Goal: Task Accomplishment & Management: Manage account settings

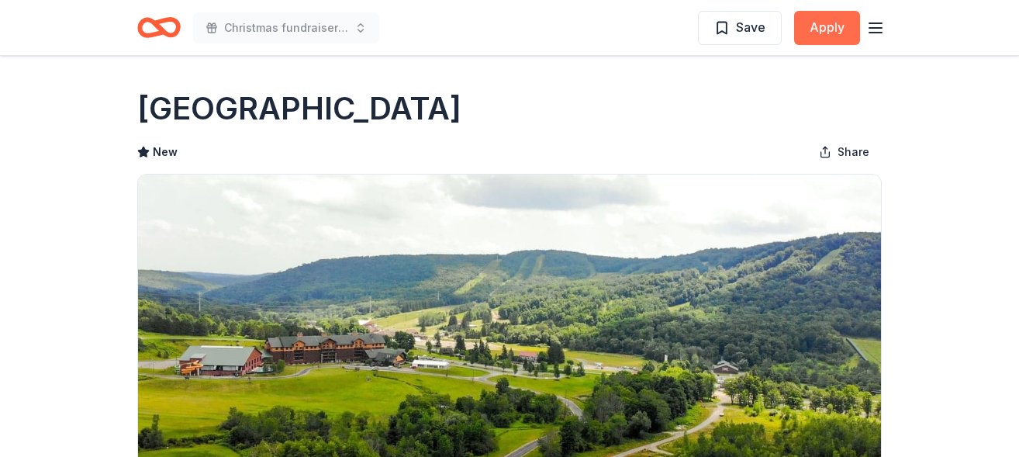
click at [818, 25] on button "Apply" at bounding box center [827, 28] width 66 height 34
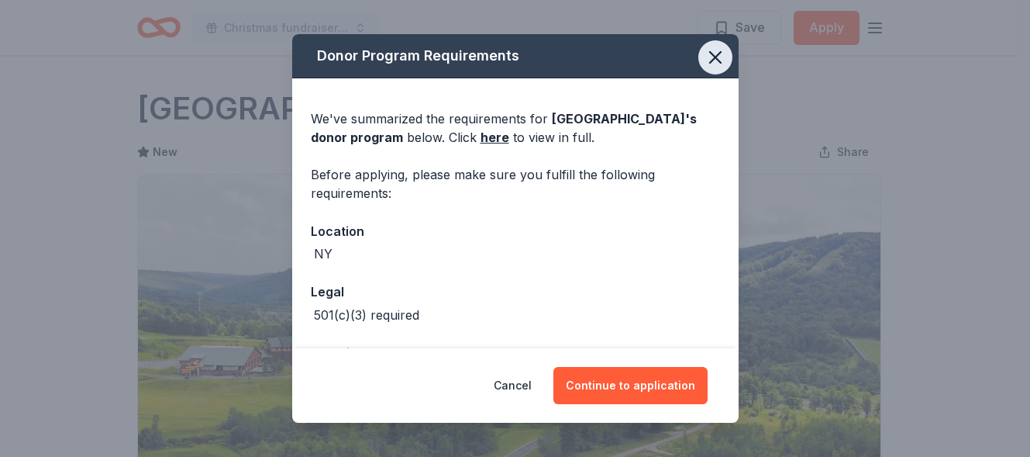
click at [709, 50] on icon "button" at bounding box center [716, 58] width 22 height 22
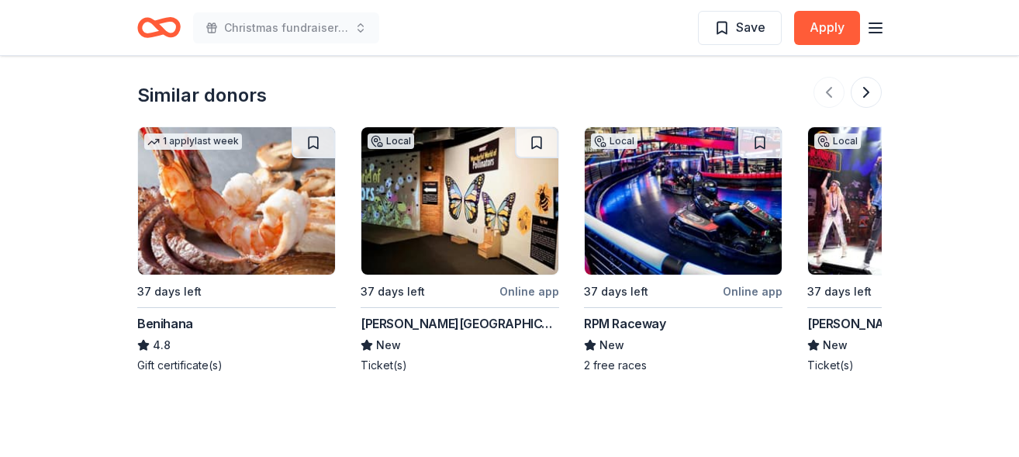
scroll to position [1464, 0]
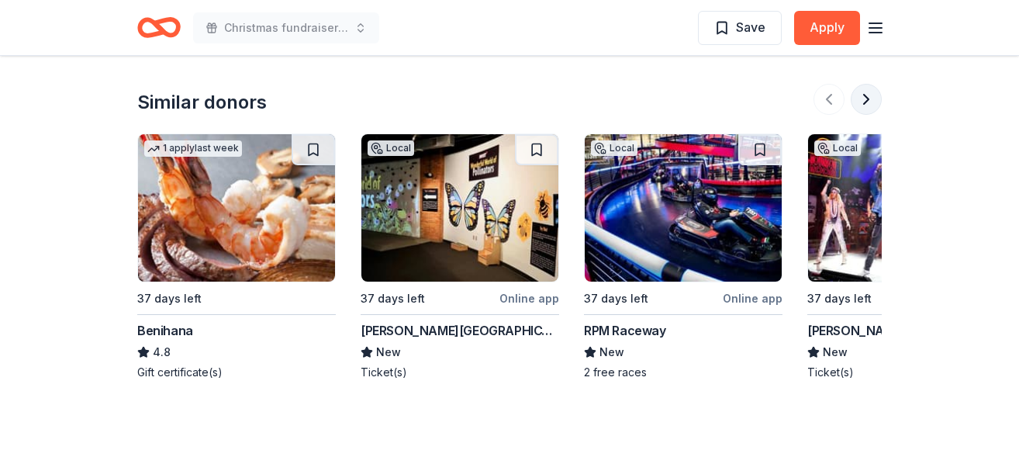
click at [861, 98] on button at bounding box center [865, 99] width 31 height 31
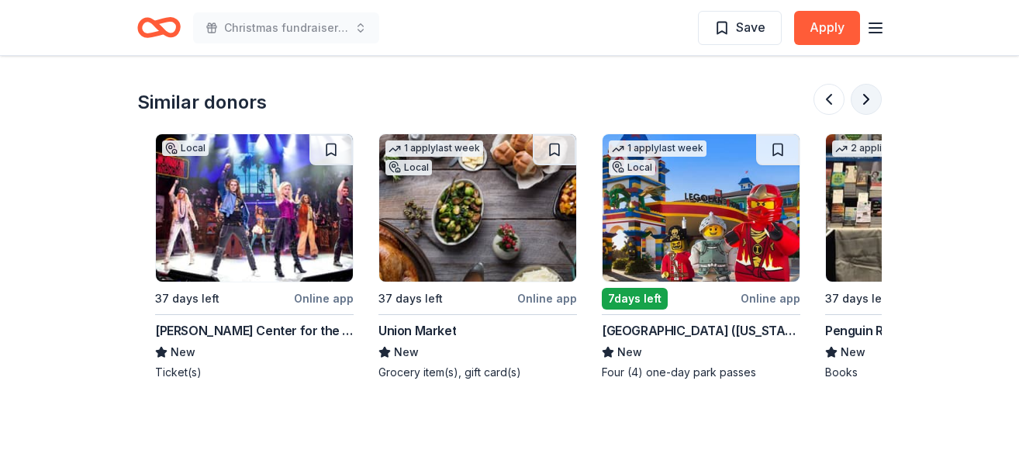
scroll to position [0, 670]
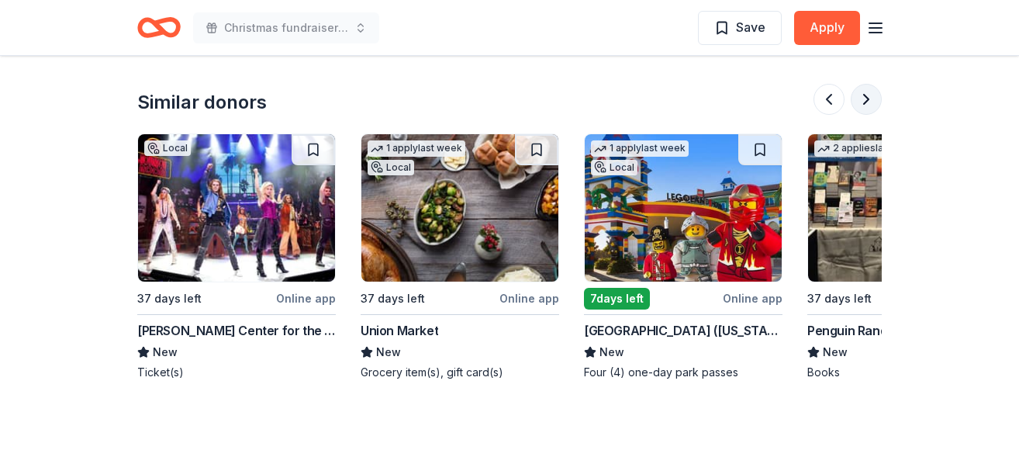
click at [861, 98] on button at bounding box center [865, 99] width 31 height 31
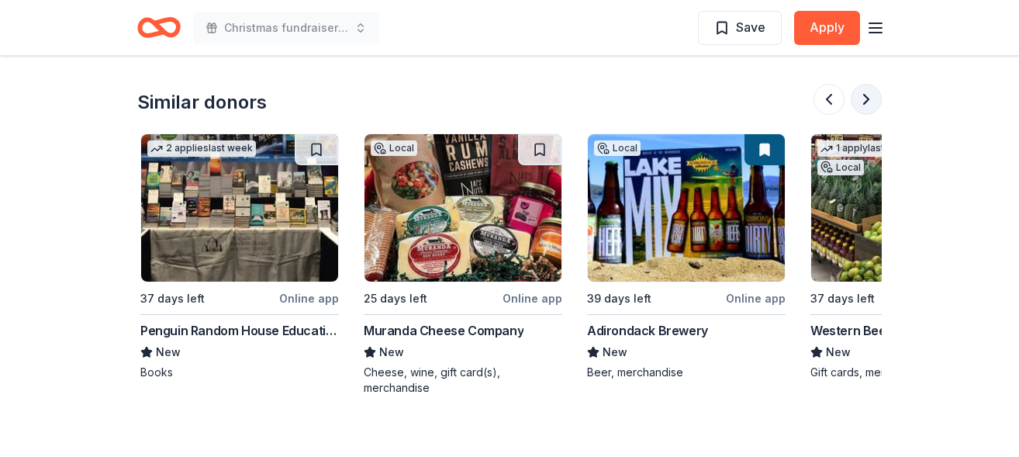
scroll to position [0, 1339]
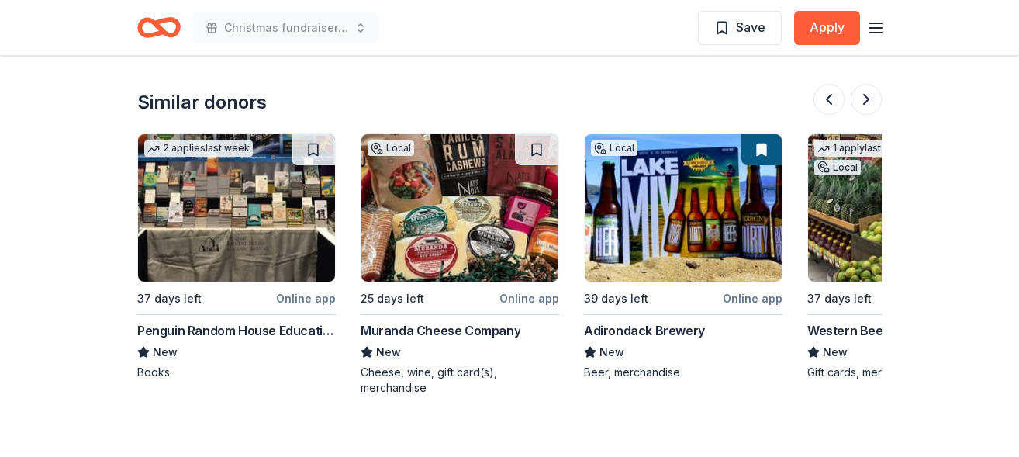
click at [669, 208] on img at bounding box center [682, 207] width 197 height 147
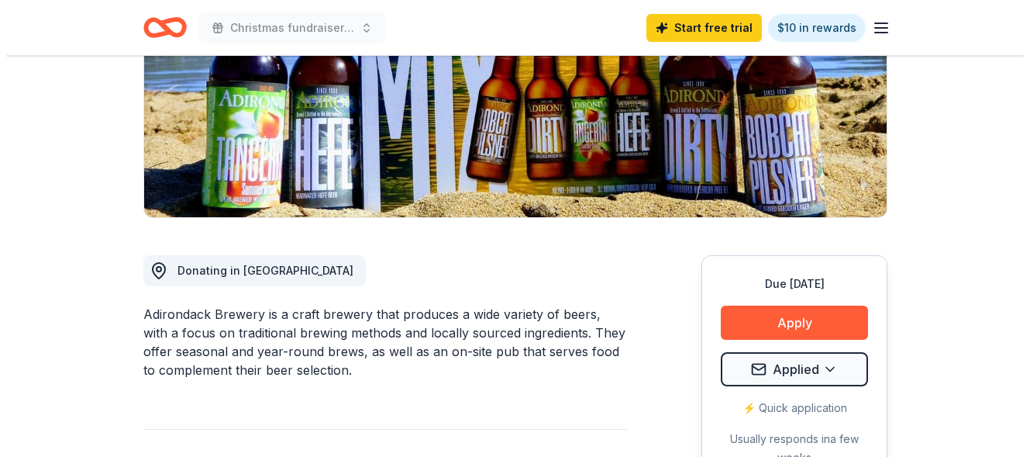
scroll to position [257, 0]
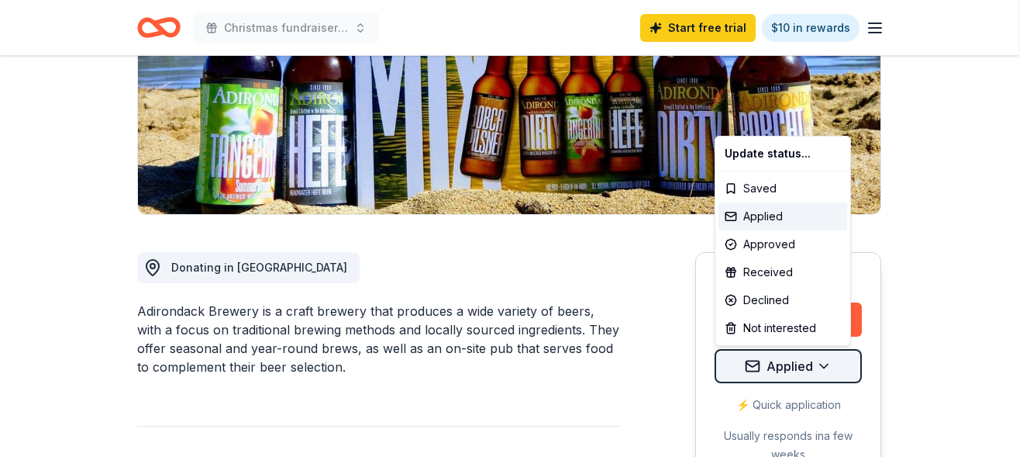
click at [783, 242] on div "Approved" at bounding box center [783, 244] width 129 height 28
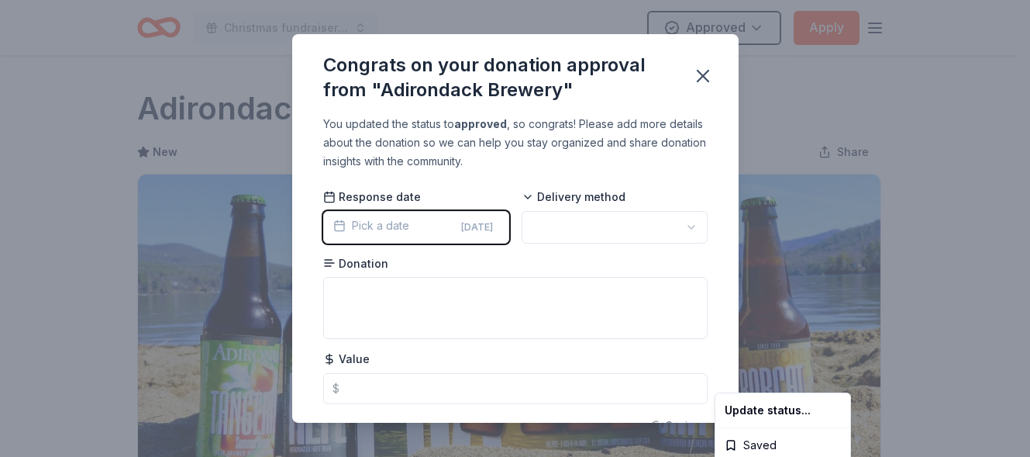
scroll to position [0, 0]
click at [684, 224] on html "Christmas fundraiser to help our individuals with food clothing and Hygiene sup…" at bounding box center [515, 228] width 1030 height 457
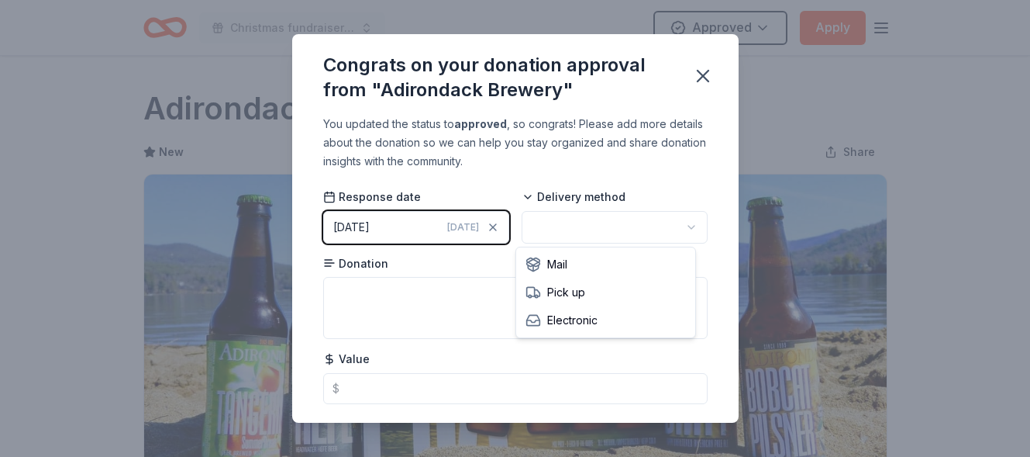
click at [682, 227] on html "Christmas fundraiser to help our individuals with food clothing and Hygiene sup…" at bounding box center [515, 228] width 1030 height 457
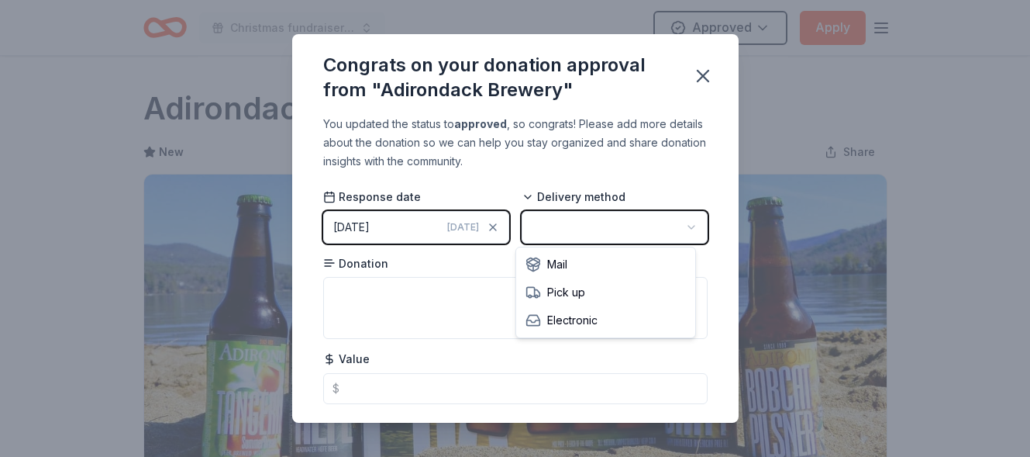
click at [682, 227] on html "Christmas fundraiser to help our individuals with food clothing and Hygiene sup…" at bounding box center [515, 228] width 1030 height 457
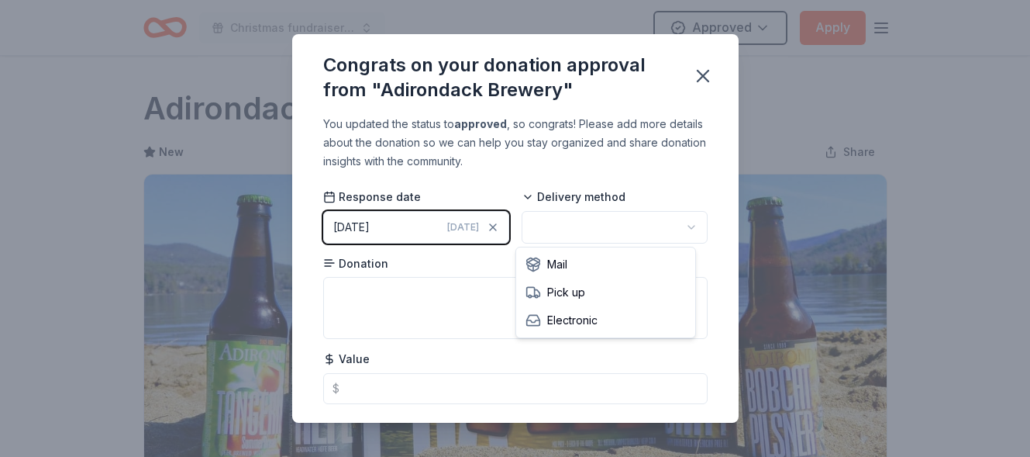
click at [682, 227] on html "Christmas fundraiser to help our individuals with food clothing and Hygiene sup…" at bounding box center [515, 228] width 1030 height 457
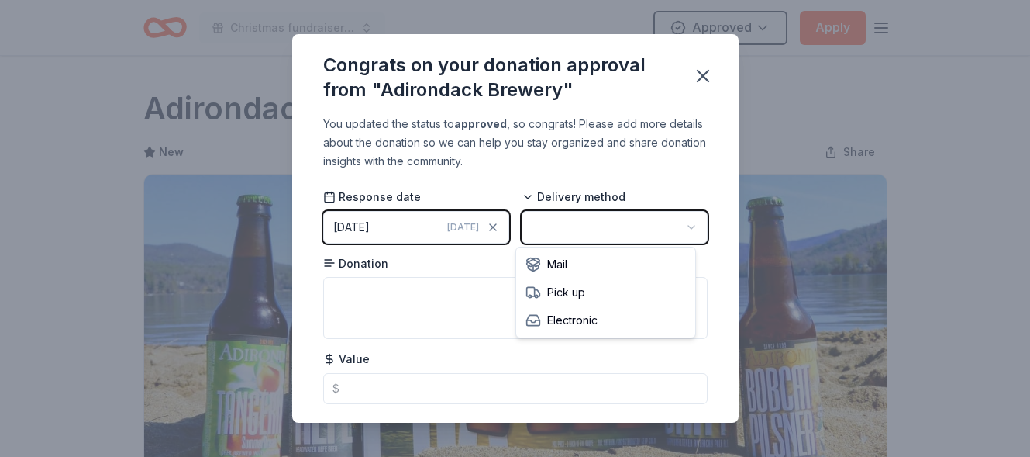
click at [696, 81] on html "Christmas fundraiser to help our individuals with food clothing and Hygiene sup…" at bounding box center [515, 228] width 1030 height 457
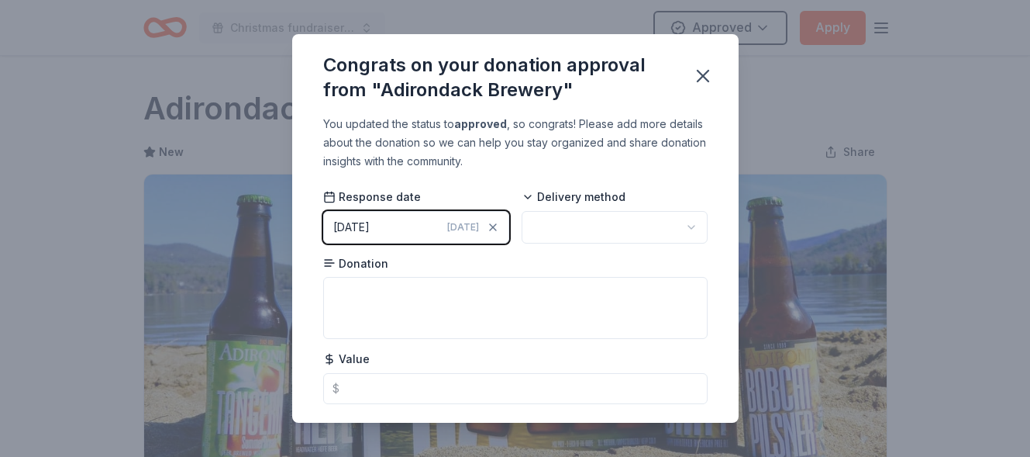
click at [696, 81] on icon "button" at bounding box center [703, 76] width 22 height 22
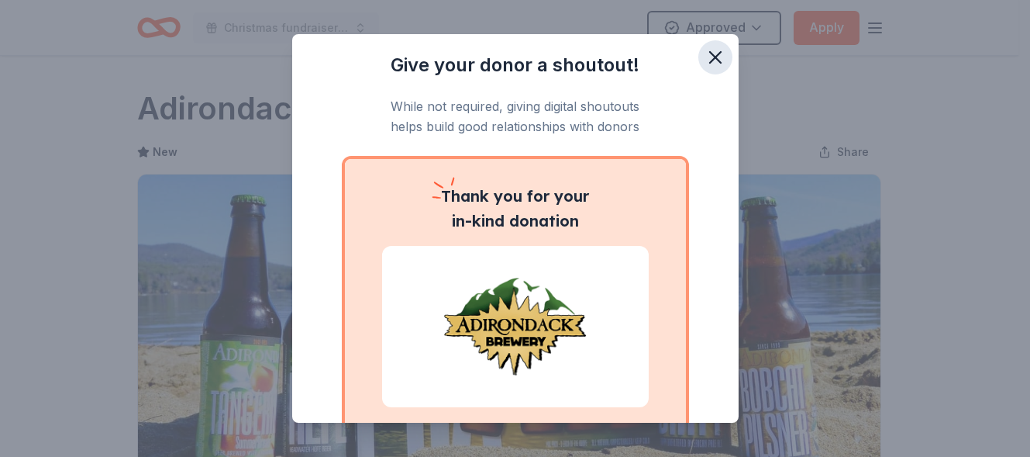
click at [707, 57] on icon "button" at bounding box center [716, 58] width 22 height 22
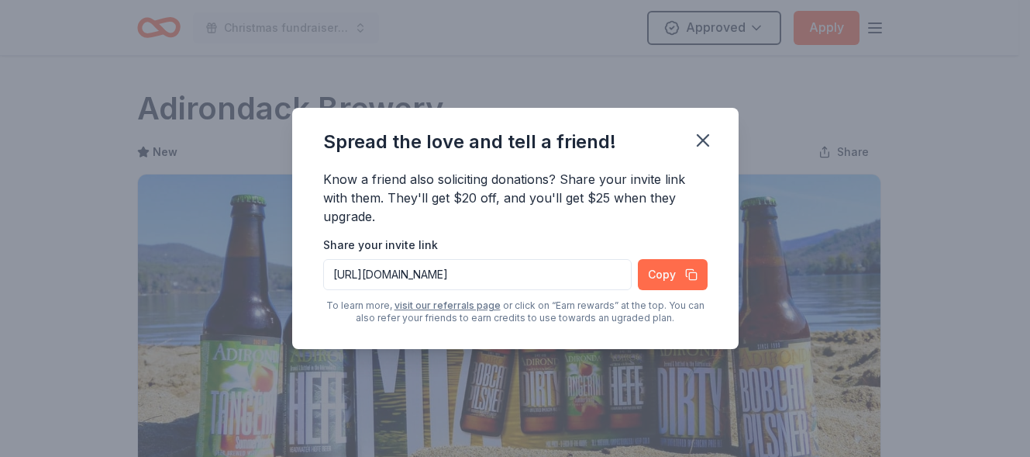
drag, startPoint x: 667, startPoint y: 274, endPoint x: 650, endPoint y: 286, distance: 20.6
click at [650, 286] on button "Copy" at bounding box center [673, 274] width 70 height 31
click at [701, 139] on icon "button" at bounding box center [703, 140] width 11 height 11
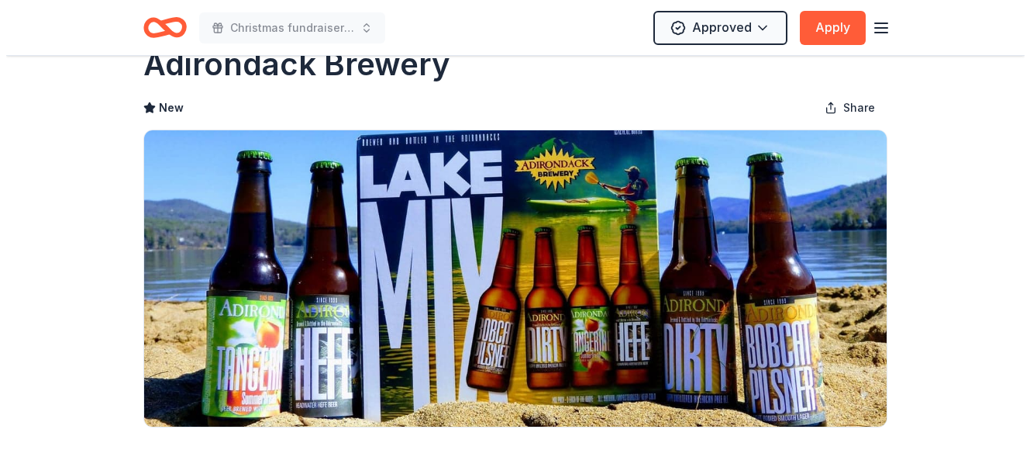
scroll to position [91, 0]
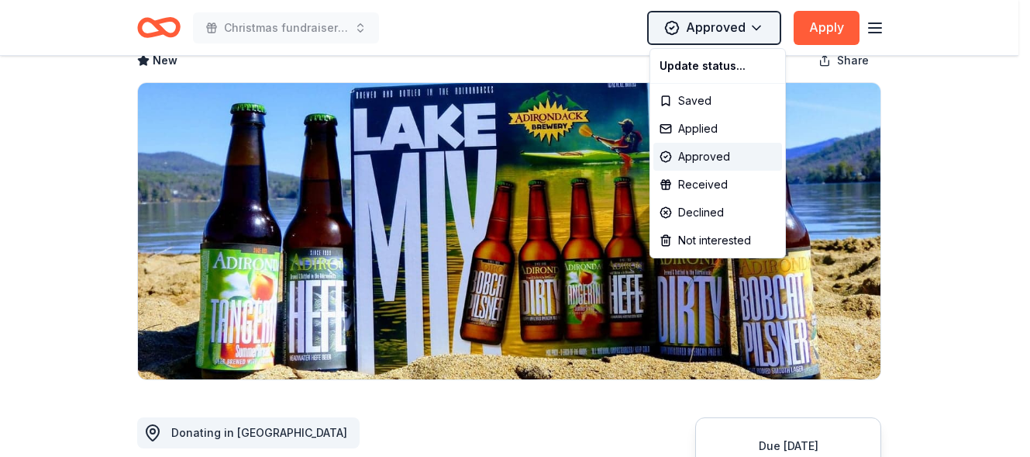
click at [719, 33] on html "Christmas fundraiser to help our individuals with food clothing and Hygiene sup…" at bounding box center [515, 137] width 1030 height 457
click at [704, 128] on div "Applied" at bounding box center [717, 129] width 129 height 28
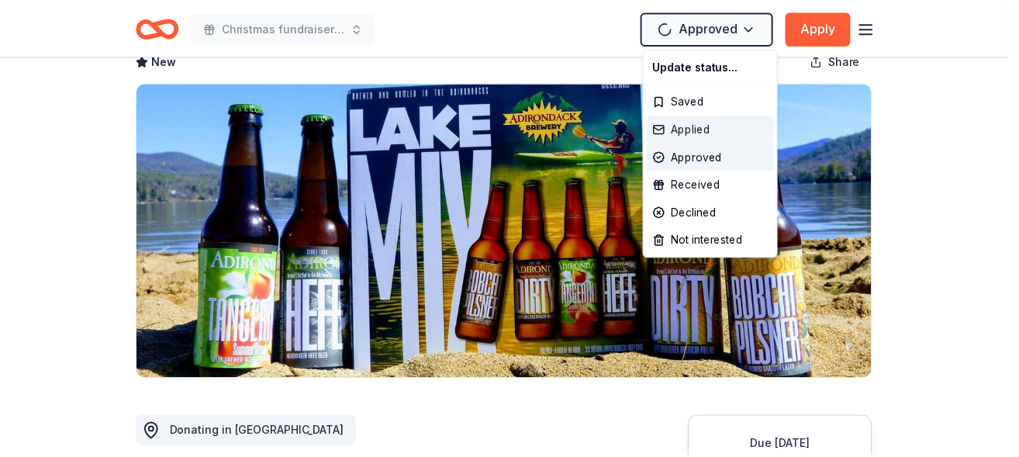
scroll to position [0, 0]
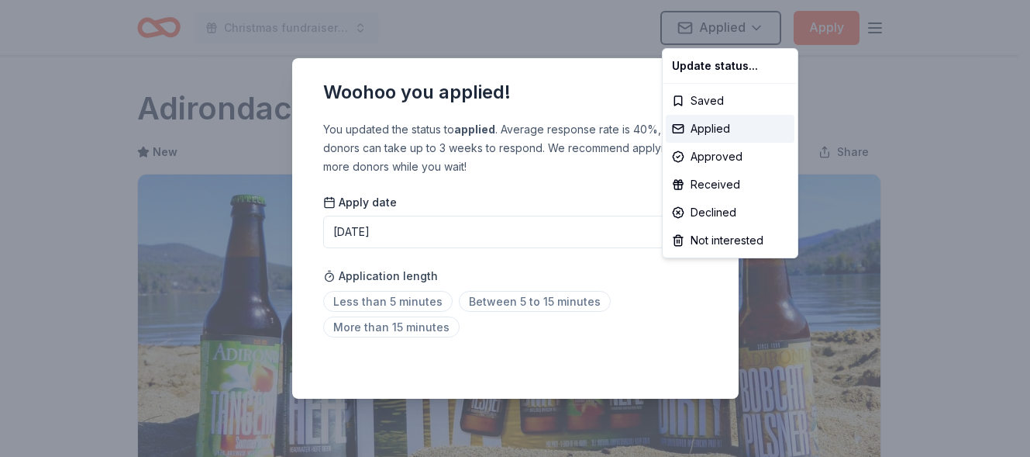
click at [535, 184] on html "Christmas fundraiser to help our individuals with food clothing and Hygiene sup…" at bounding box center [515, 228] width 1030 height 457
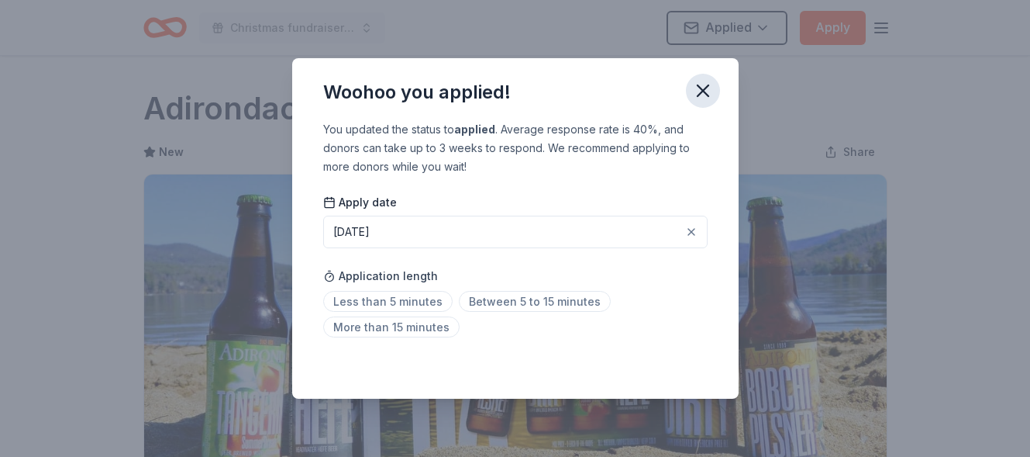
click at [707, 98] on icon "button" at bounding box center [703, 91] width 22 height 22
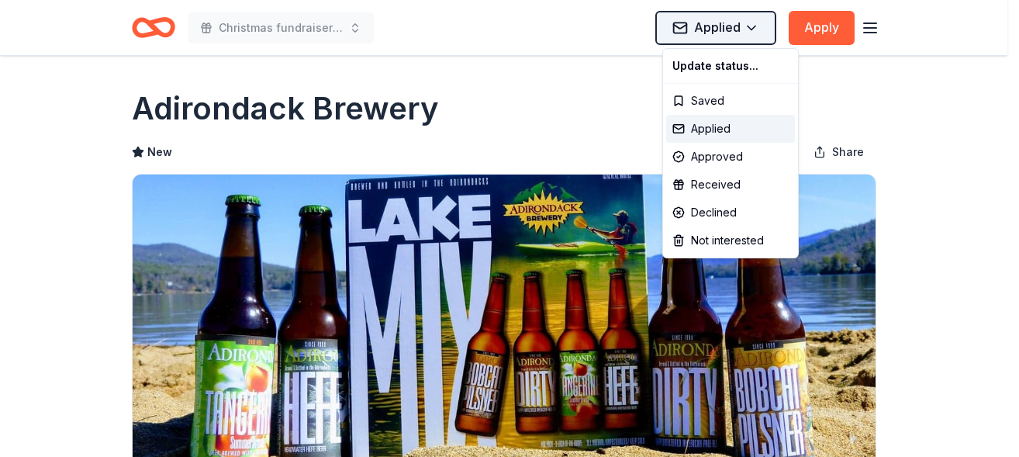
click at [757, 27] on html "Christmas fundraiser to help our individuals with food clothing and Hygiene sup…" at bounding box center [509, 228] width 1019 height 457
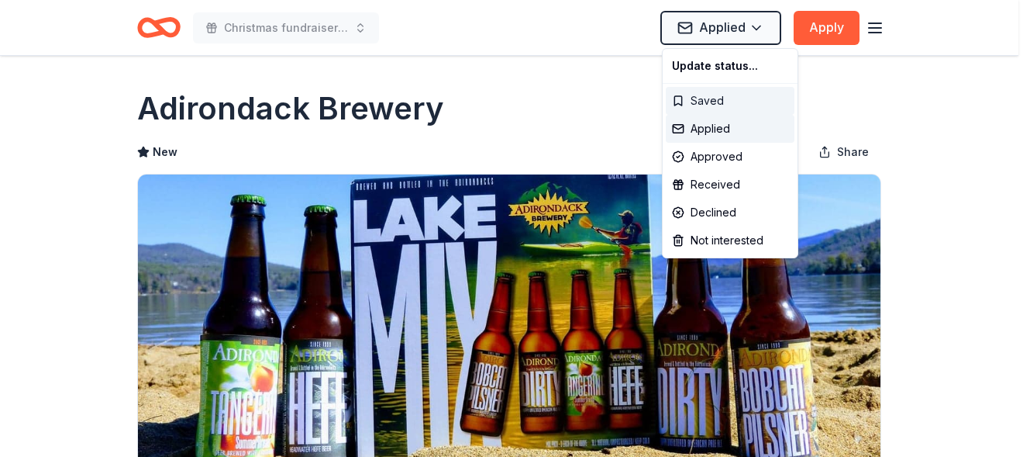
click at [715, 100] on div "Saved" at bounding box center [730, 101] width 129 height 28
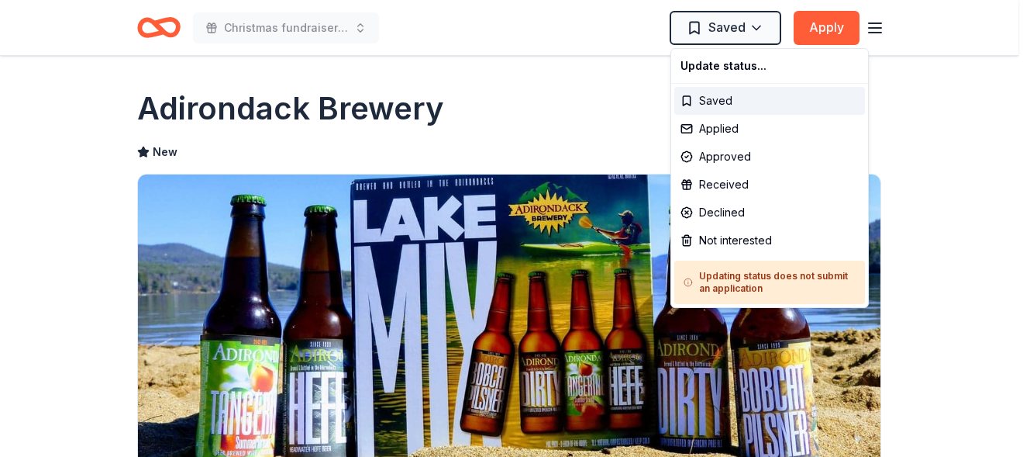
click at [712, 28] on html "Christmas fundraiser to help our individuals with food clothing and Hygiene sup…" at bounding box center [515, 228] width 1030 height 457
click at [720, 124] on div "Applied" at bounding box center [769, 129] width 191 height 28
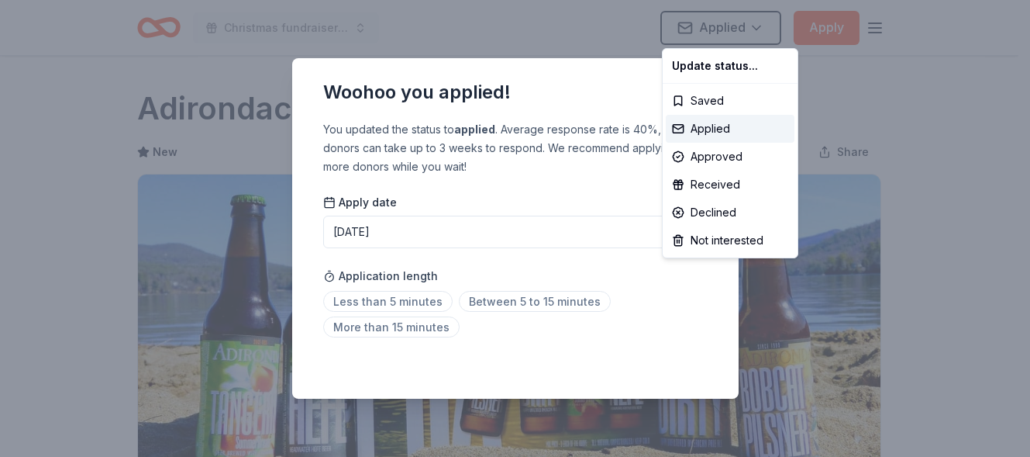
click at [966, 134] on html "Christmas fundraiser to help our individuals with food clothing and Hygiene sup…" at bounding box center [515, 228] width 1030 height 457
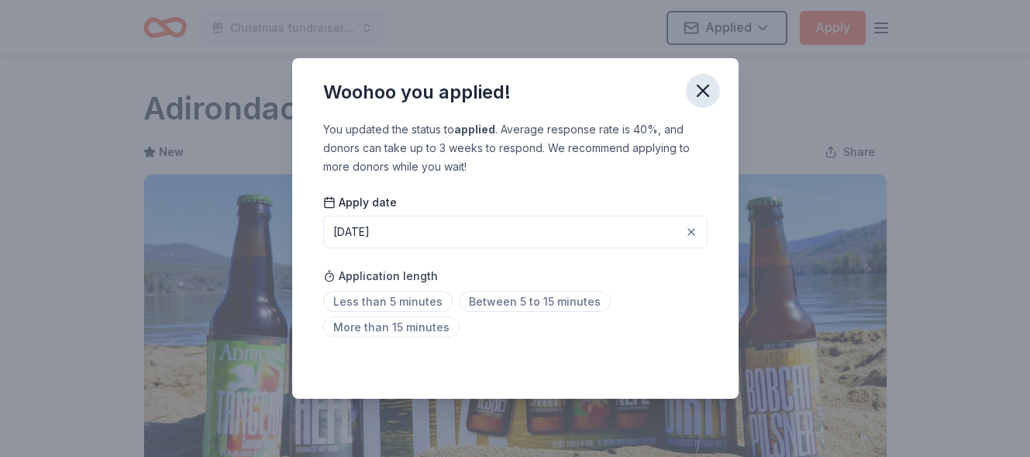
click at [705, 88] on icon "button" at bounding box center [703, 90] width 11 height 11
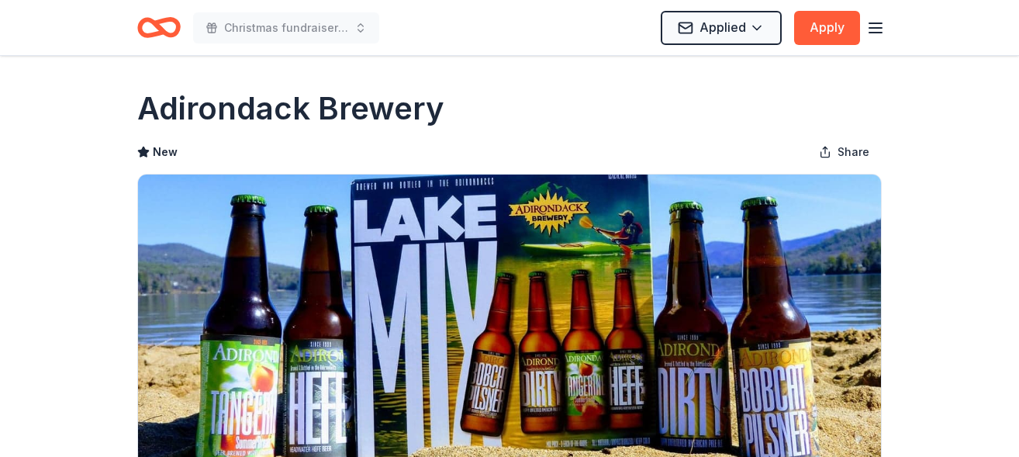
click at [871, 20] on icon "button" at bounding box center [875, 28] width 19 height 19
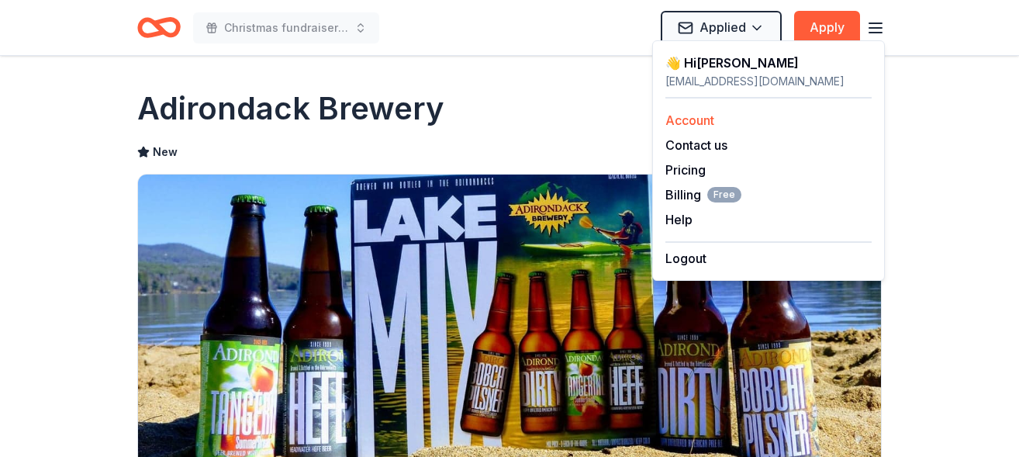
click at [698, 119] on link "Account" at bounding box center [689, 120] width 49 height 16
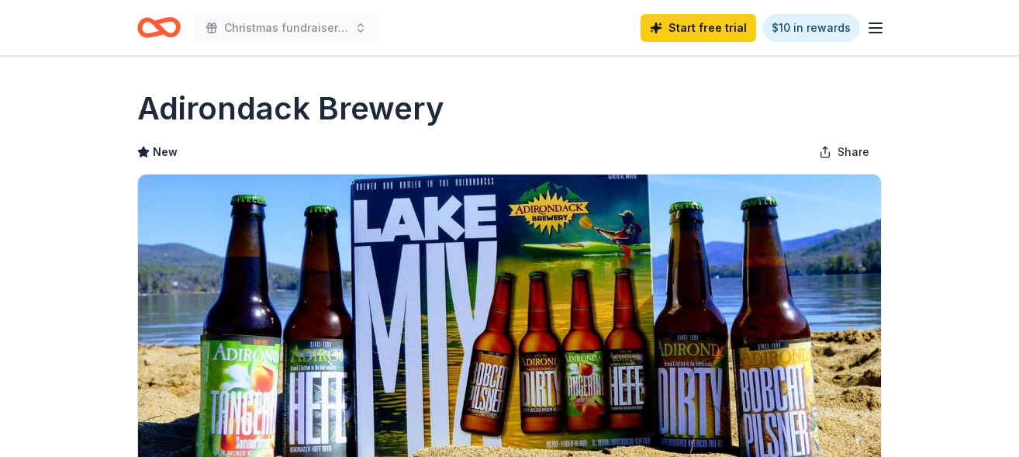
click at [870, 28] on line "button" at bounding box center [875, 28] width 12 height 0
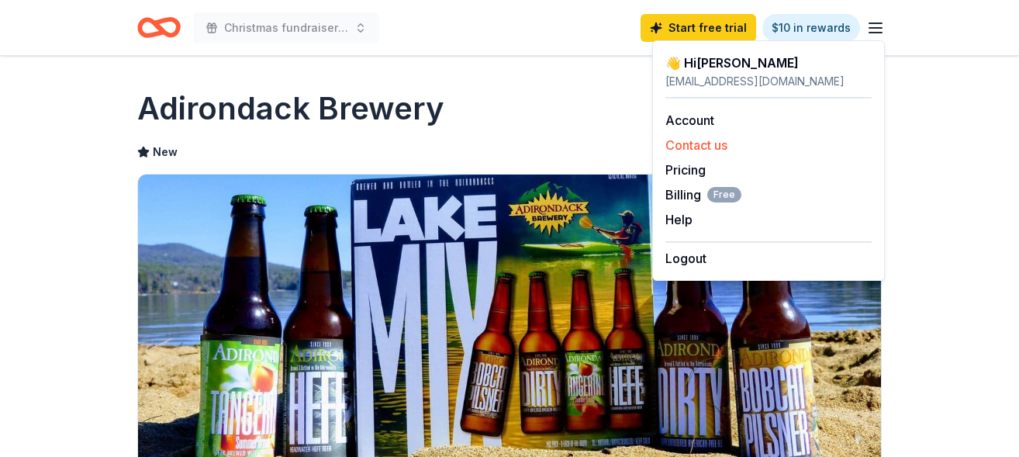
click at [698, 142] on button "Contact us" at bounding box center [696, 145] width 62 height 19
